Goal: Navigation & Orientation: Find specific page/section

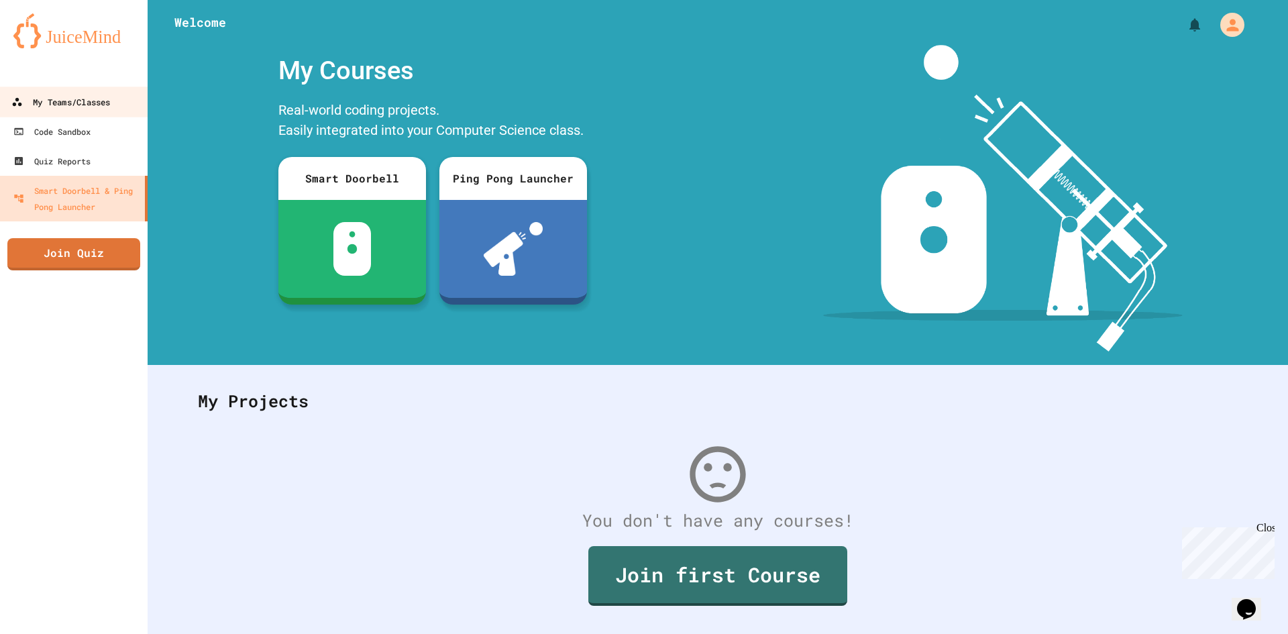
click at [8, 95] on link "My Teams/Classes" at bounding box center [74, 102] width 152 height 30
click at [27, 103] on div "My Teams/Classes" at bounding box center [60, 102] width 99 height 17
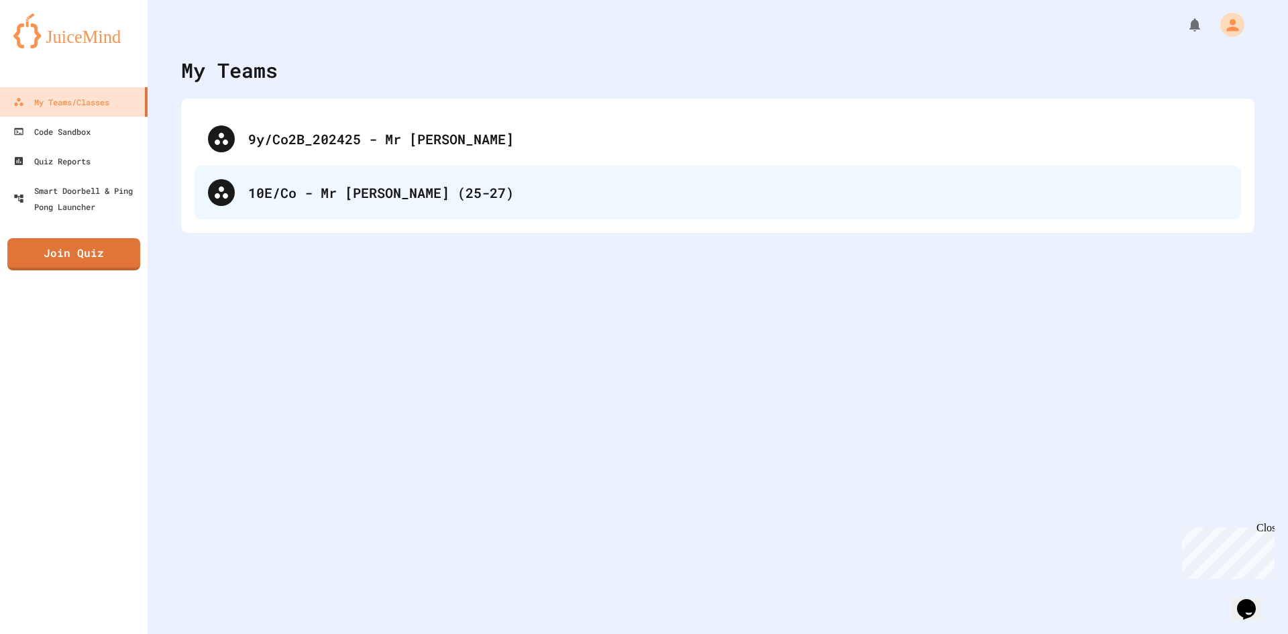
click at [374, 181] on div "10E/Co - Mr [PERSON_NAME] (25-27)" at bounding box center [717, 193] width 1046 height 54
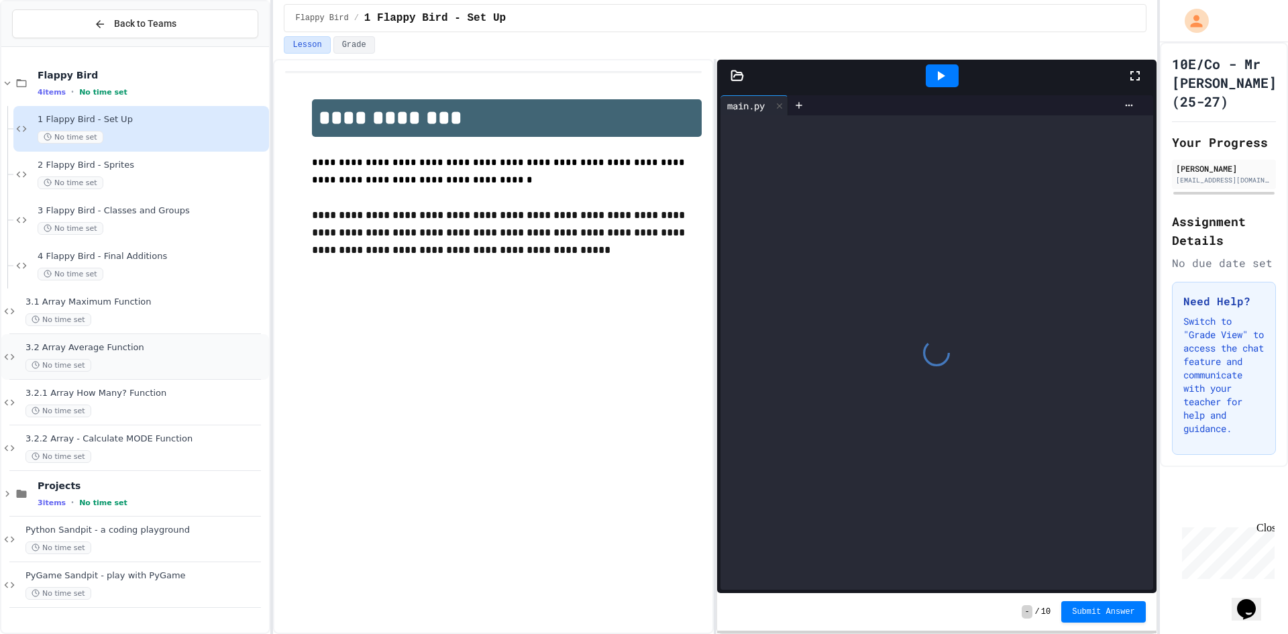
click at [115, 347] on span "3.2 Array Average Function" at bounding box center [145, 347] width 241 height 11
